Goal: Task Accomplishment & Management: Manage account settings

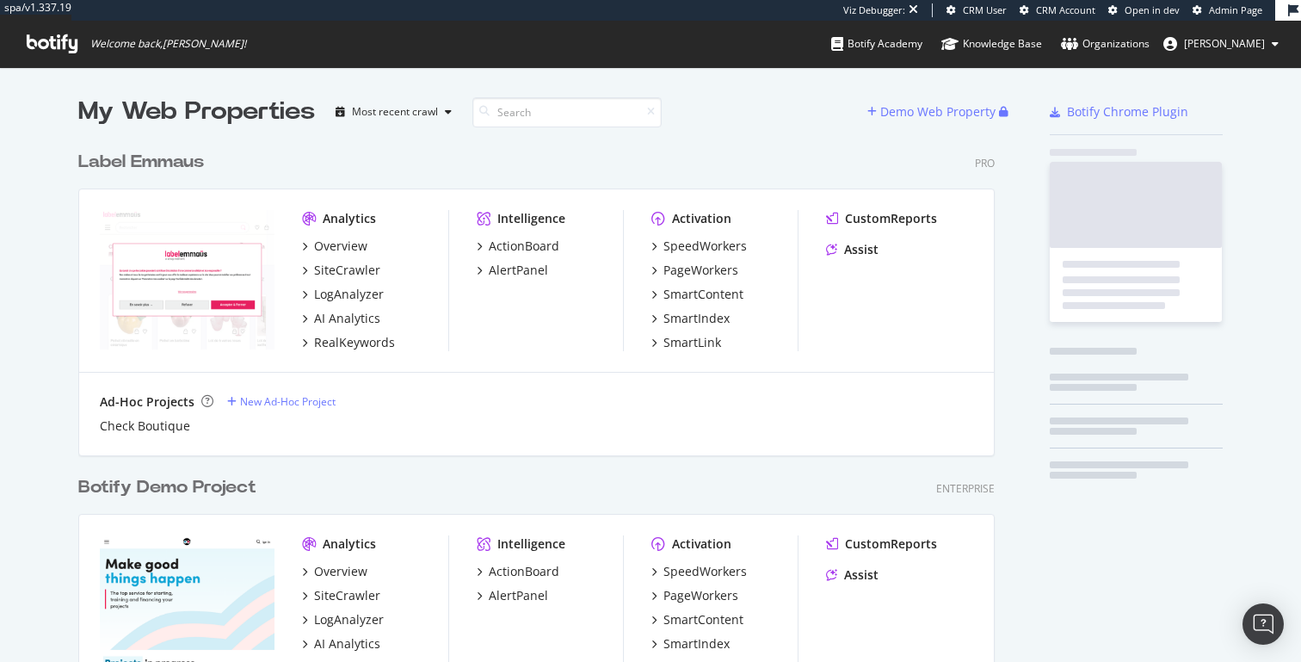
click at [1202, 40] on span "Thomas Grange" at bounding box center [1224, 43] width 81 height 15
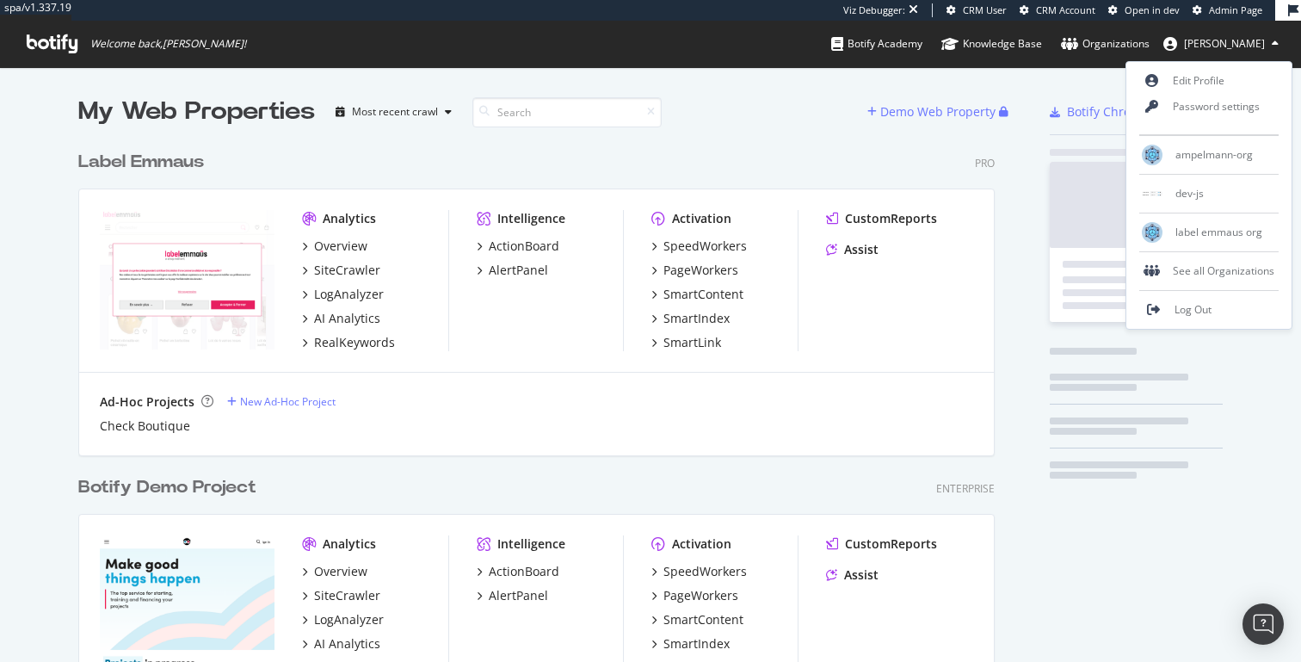
scroll to position [4092, 930]
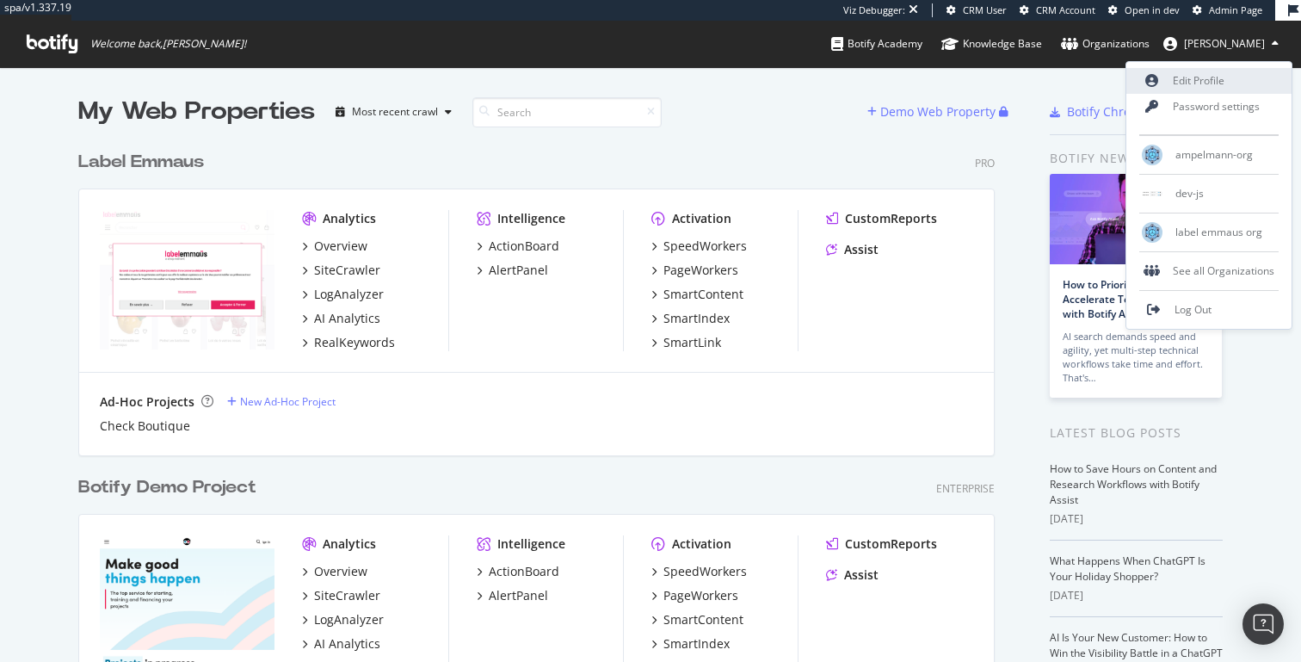
click at [1185, 72] on link "Edit Profile" at bounding box center [1209, 81] width 165 height 26
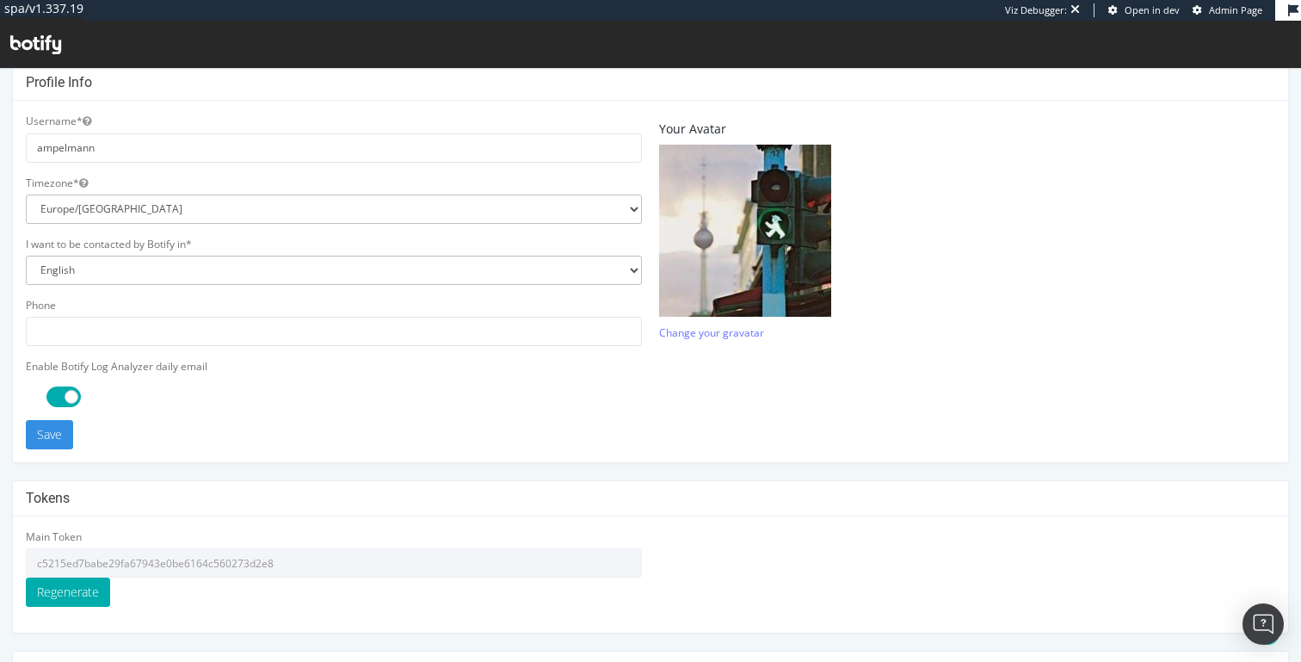
scroll to position [388, 0]
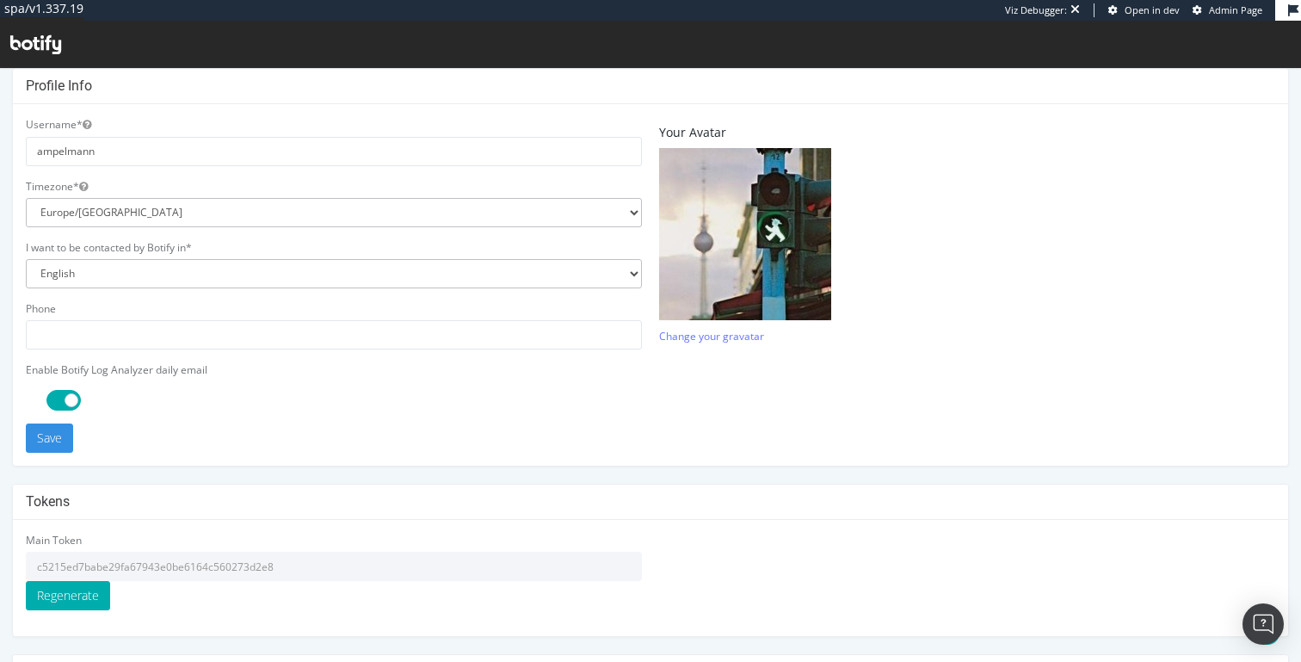
click at [197, 559] on input "c5215ed7babe29fa67943e0be6164c560273d2e8" at bounding box center [334, 566] width 616 height 29
